Goal: Book appointment/travel/reservation

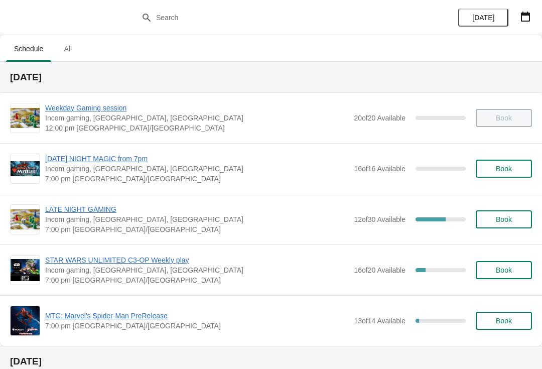
click at [527, 24] on button "button" at bounding box center [525, 17] width 18 height 18
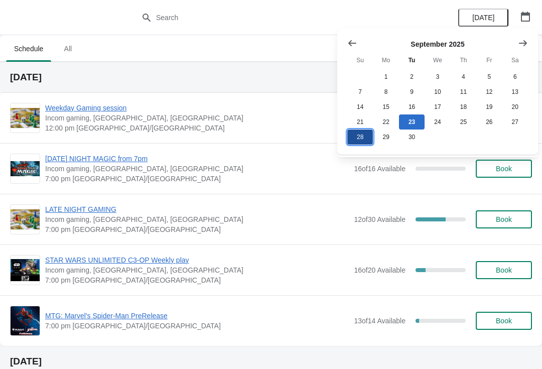
click at [361, 143] on button "28" at bounding box center [360, 136] width 26 height 15
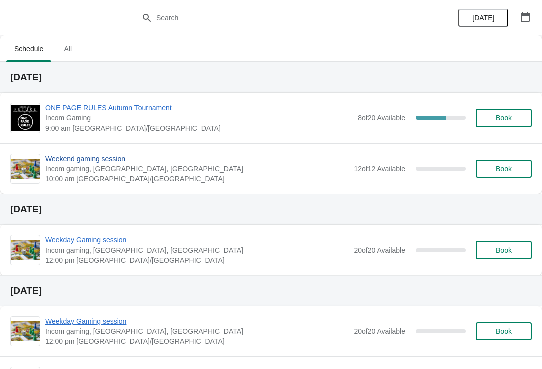
click at [107, 161] on span "Weekend gaming session" at bounding box center [196, 158] width 303 height 10
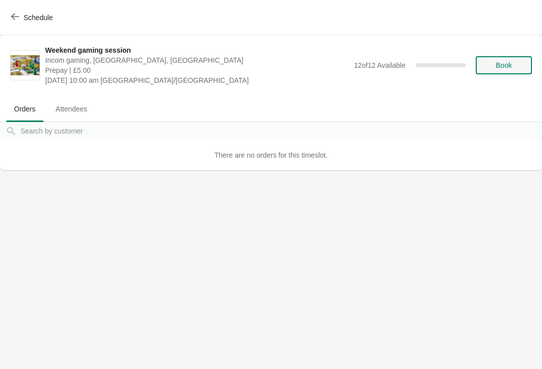
click at [502, 71] on button "Book" at bounding box center [503, 65] width 56 height 18
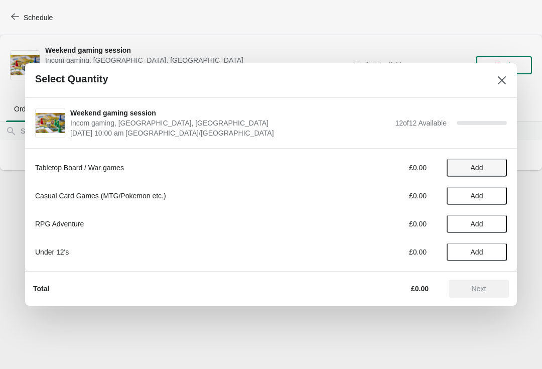
click at [483, 162] on button "Add" at bounding box center [476, 167] width 60 height 18
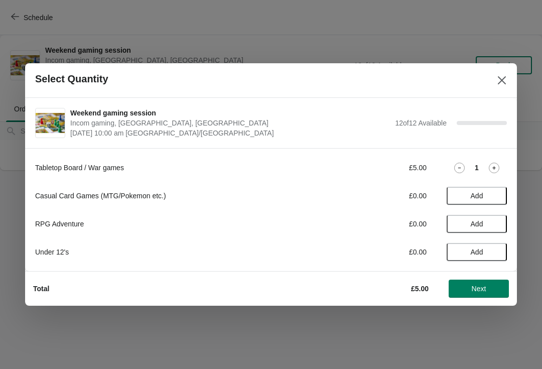
click at [497, 167] on icon at bounding box center [493, 167] width 11 height 11
click at [491, 287] on span "Next" at bounding box center [478, 288] width 44 height 8
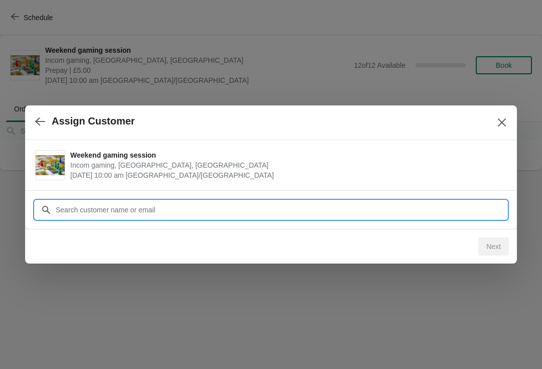
click at [205, 208] on input "Customer" at bounding box center [280, 210] width 451 height 18
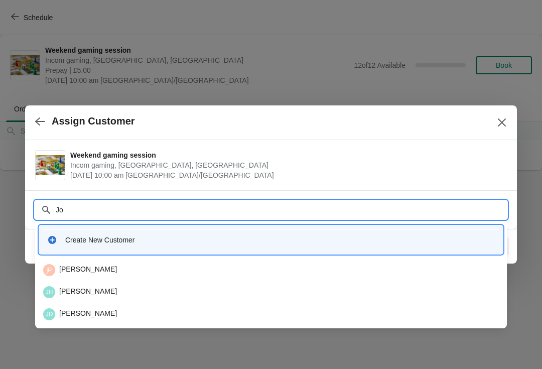
type input "J"
type input "Elpl"
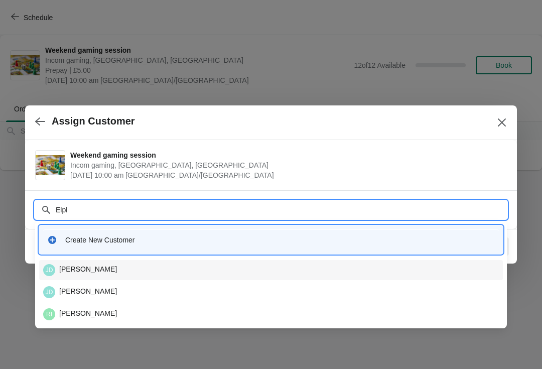
click at [72, 269] on div "[PERSON_NAME] [PERSON_NAME]" at bounding box center [270, 270] width 455 height 12
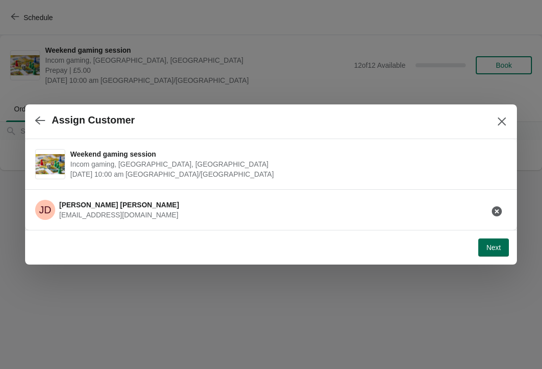
click at [496, 246] on span "Next" at bounding box center [493, 247] width 15 height 8
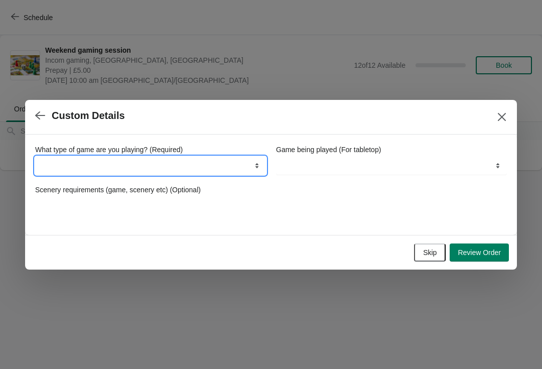
click at [216, 165] on select "Board Games Tabletop Games (Warhammer, Bolt Action etc.) Card Games (MTG, Yu-Gi…" at bounding box center [150, 165] width 231 height 18
select select "Tabletop Games (Warhammer, Bolt Action etc.)"
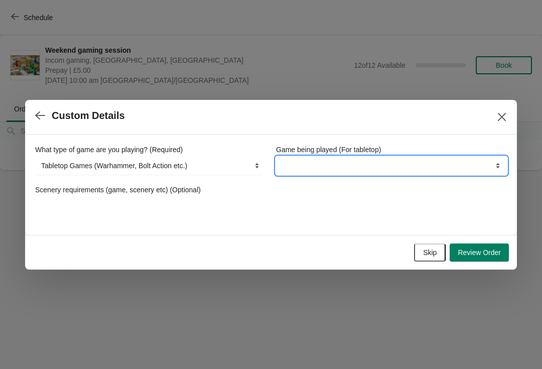
click at [362, 164] on select "Boardgames / Cards games (Table space only) Wargames Up to 1,000pts Wargames Ov…" at bounding box center [391, 165] width 231 height 18
select select "Blood Bowl / Moonstone"
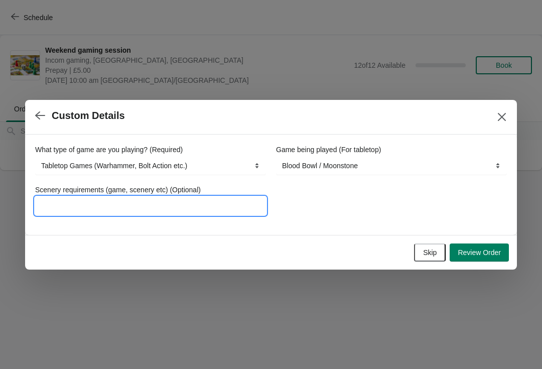
click at [196, 209] on input "Scenery requirements (game, scenery etc) (Optional)" at bounding box center [150, 206] width 231 height 18
type input "Blood bowl"
click at [493, 256] on span "Review Order" at bounding box center [478, 252] width 43 height 8
